Goal: Task Accomplishment & Management: Manage account settings

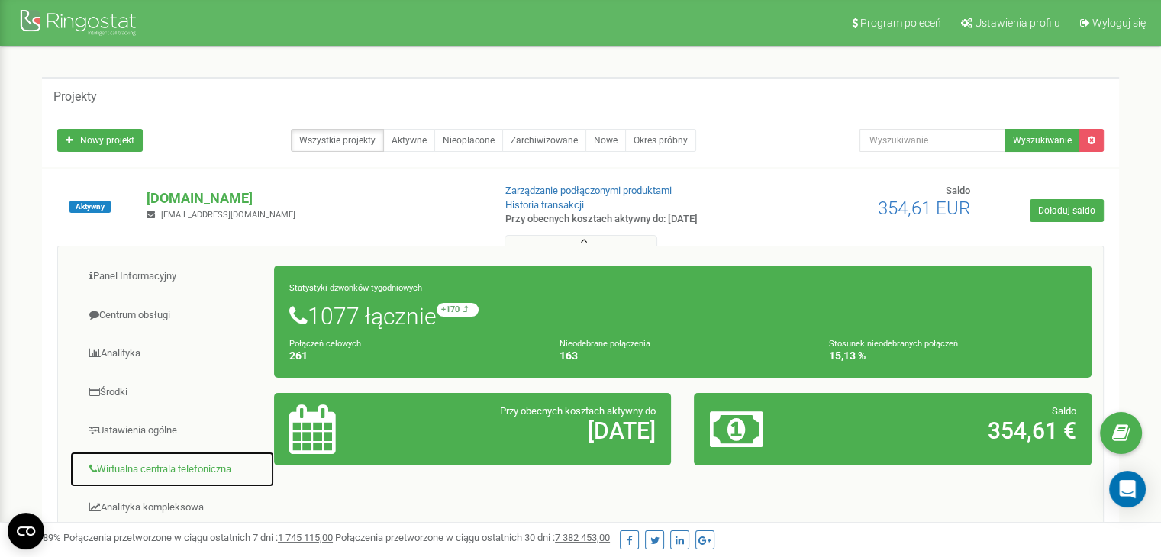
click at [175, 466] on link "Wirtualna centrala telefoniczna" at bounding box center [171, 469] width 205 height 37
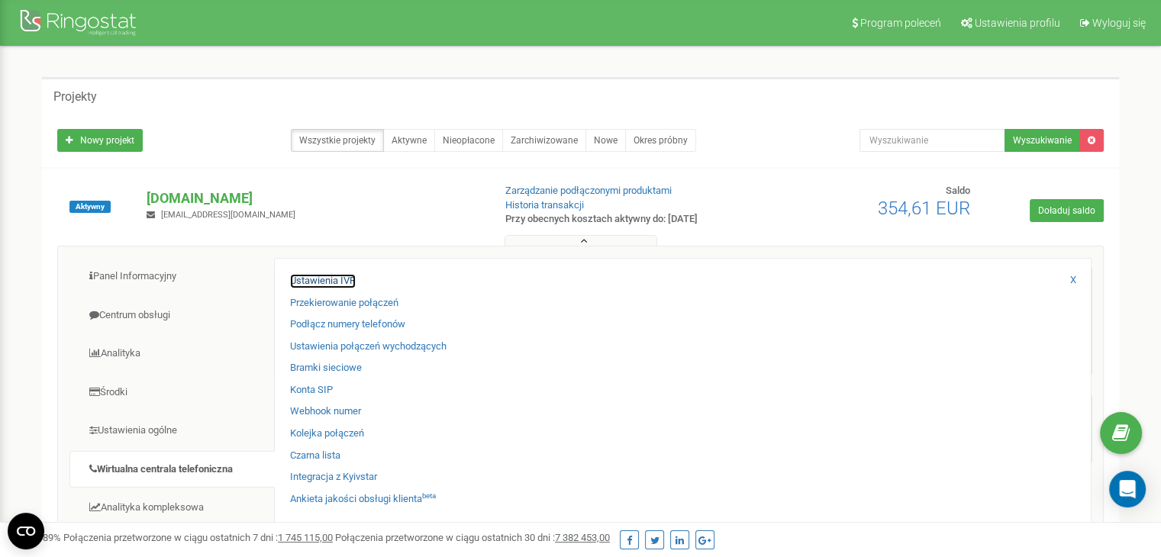
click at [327, 279] on link "Ustawienia IVR" at bounding box center [323, 281] width 66 height 15
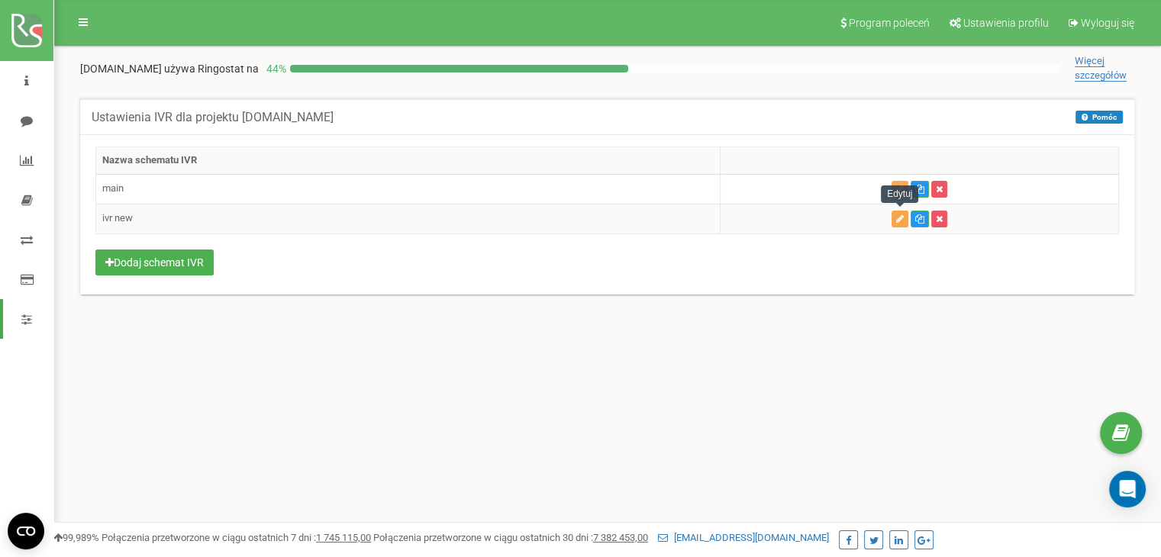
click at [901, 216] on icon "button" at bounding box center [900, 218] width 8 height 9
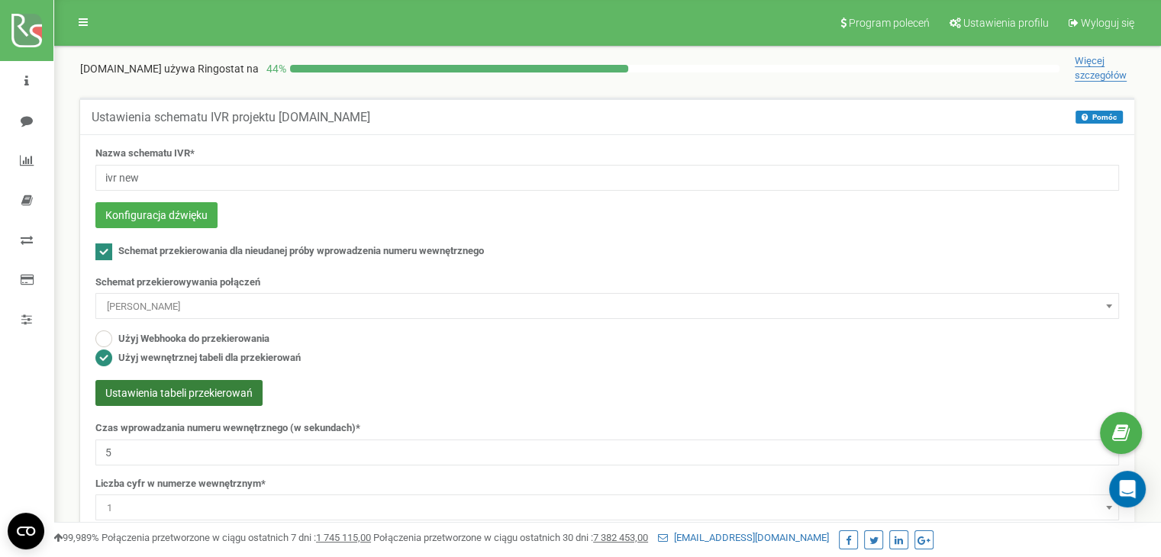
click at [228, 395] on button "Ustawienia tabeli przekierowań" at bounding box center [178, 393] width 167 height 26
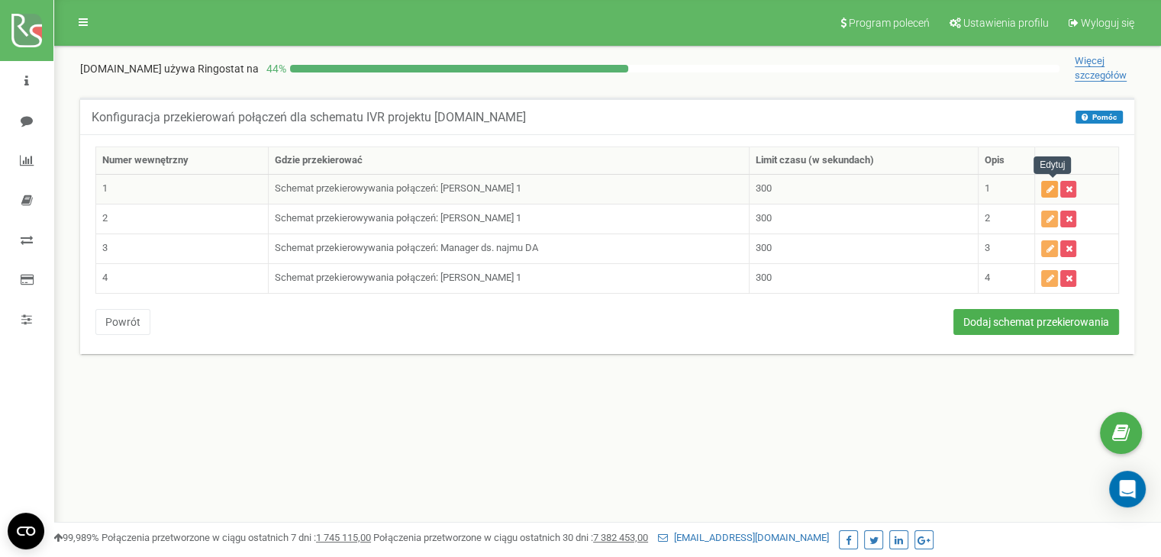
click at [1051, 187] on icon "button" at bounding box center [1050, 189] width 8 height 9
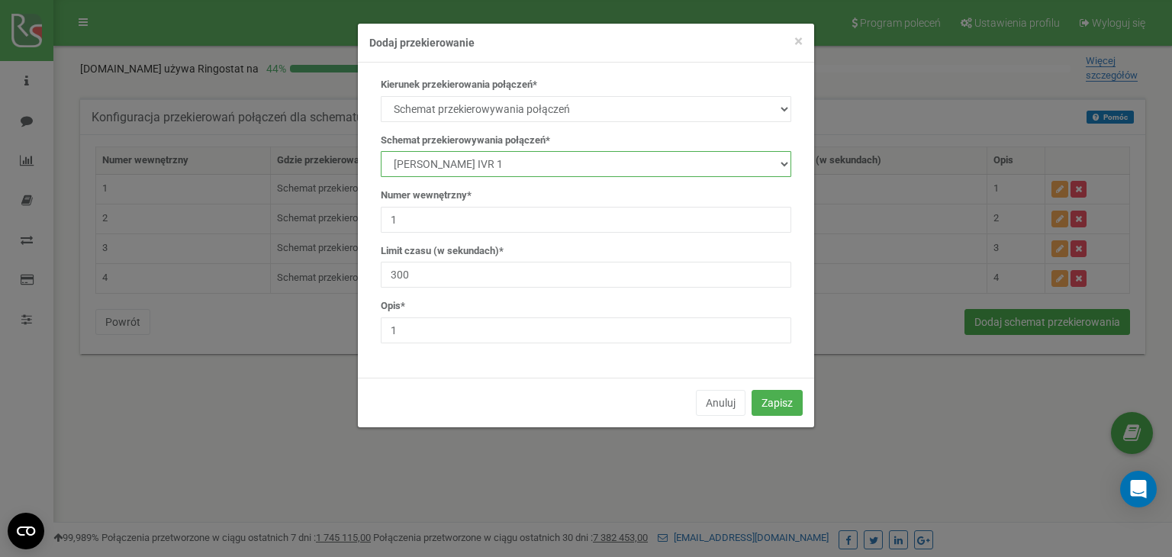
drag, startPoint x: 507, startPoint y: 163, endPoint x: 540, endPoint y: 175, distance: 35.0
click at [507, 163] on select "manager Main IVR new [PERSON_NAME] [PERSON_NAME] [PERSON_NAME] Manager ds. najm…" at bounding box center [586, 164] width 411 height 26
select select "140450"
click at [381, 151] on select "manager Main IVR new [PERSON_NAME] [PERSON_NAME] [PERSON_NAME] Manager ds. najm…" at bounding box center [586, 164] width 411 height 26
click at [783, 398] on button "Zapisz" at bounding box center [777, 403] width 51 height 26
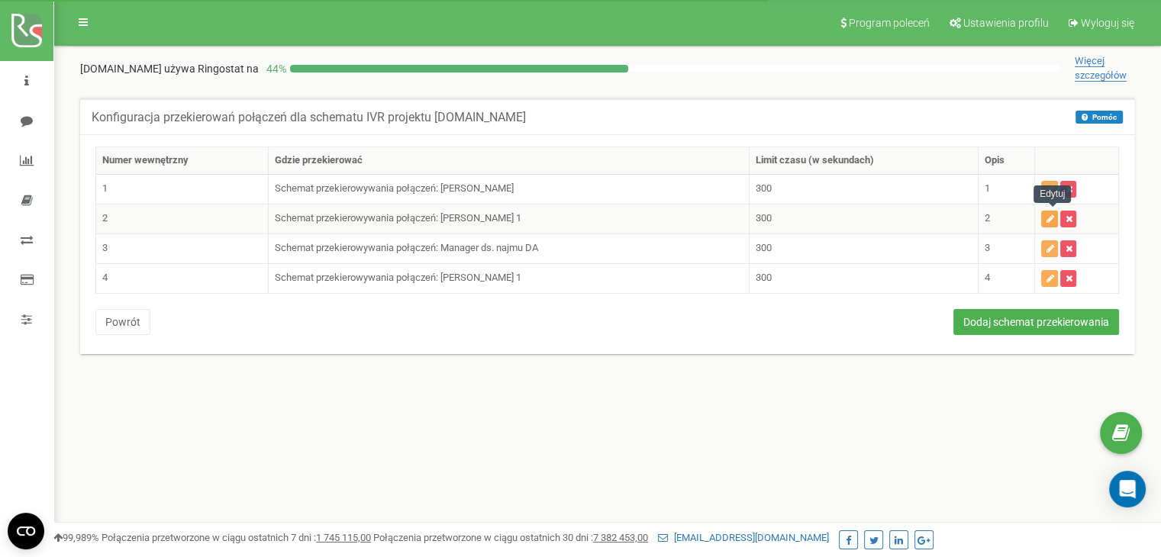
click at [1050, 218] on icon "button" at bounding box center [1050, 218] width 8 height 9
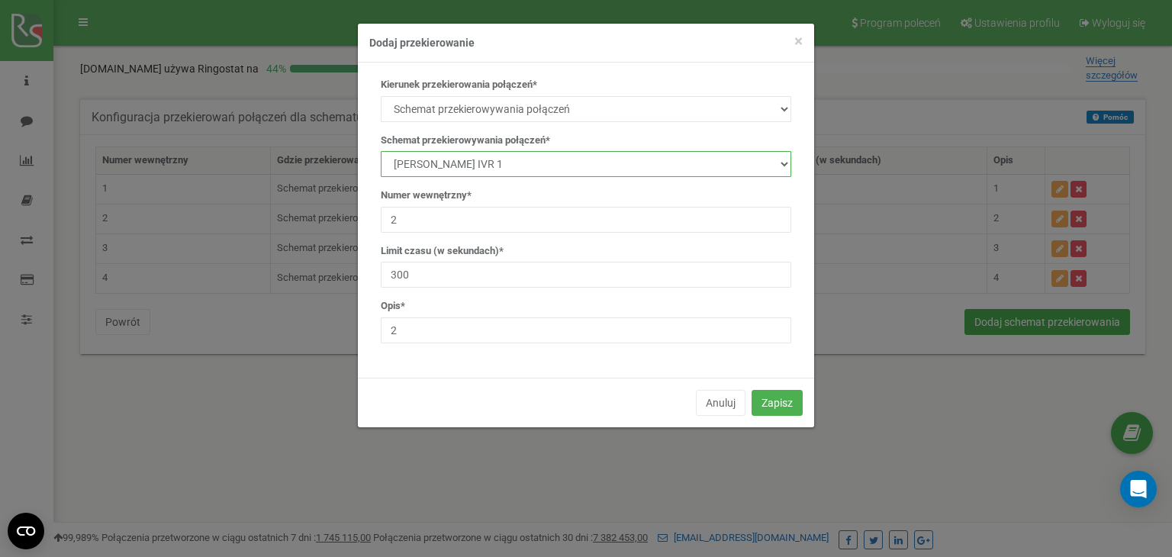
click at [573, 158] on select "manager Main IVR new [PERSON_NAME] [PERSON_NAME] [PERSON_NAME] Manager ds. najm…" at bounding box center [586, 164] width 411 height 26
select select "140450"
click at [381, 151] on select "manager Main IVR new [PERSON_NAME] [PERSON_NAME] [PERSON_NAME] Manager ds. najm…" at bounding box center [586, 164] width 411 height 26
click at [775, 395] on button "Zapisz" at bounding box center [777, 403] width 51 height 26
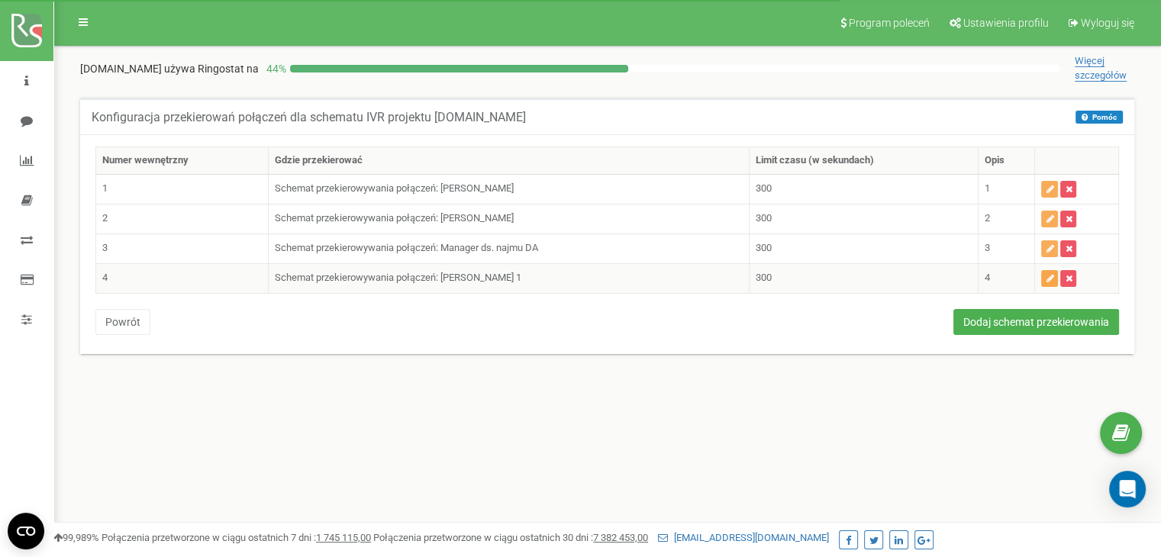
click at [1053, 274] on icon "button" at bounding box center [1050, 278] width 8 height 9
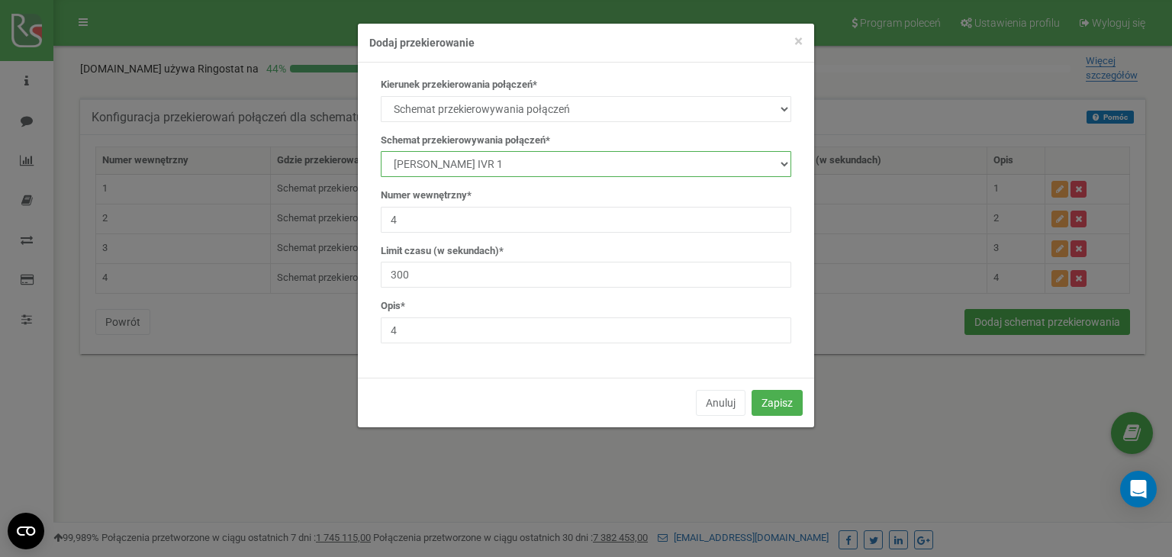
click at [562, 161] on select "manager Main IVR new [PERSON_NAME] [PERSON_NAME] [PERSON_NAME] Manager ds. najm…" at bounding box center [586, 164] width 411 height 26
select select "140450"
click at [381, 151] on select "manager Main IVR new [PERSON_NAME] [PERSON_NAME] [PERSON_NAME] Manager ds. najm…" at bounding box center [586, 164] width 411 height 26
click at [782, 398] on button "Zapisz" at bounding box center [777, 403] width 51 height 26
